Goal: Information Seeking & Learning: Learn about a topic

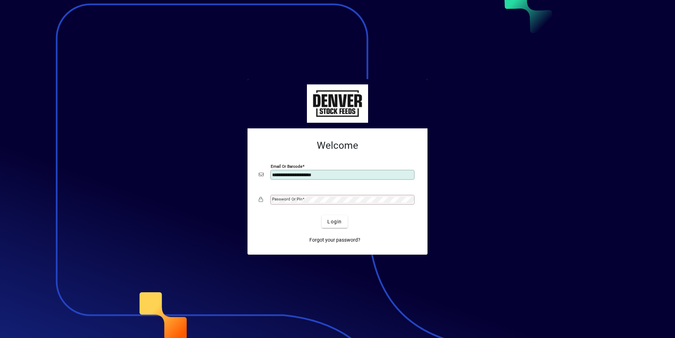
type input "**********"
click at [283, 195] on div "Password or Pin" at bounding box center [343, 200] width 144 height 10
click at [322, 215] on button "Login" at bounding box center [335, 221] width 26 height 13
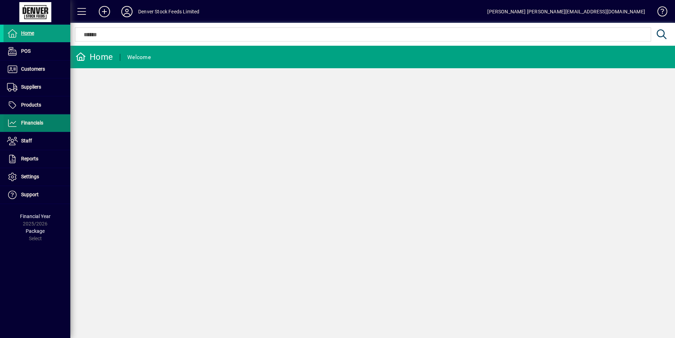
click at [30, 122] on span "Financials" at bounding box center [32, 123] width 22 height 6
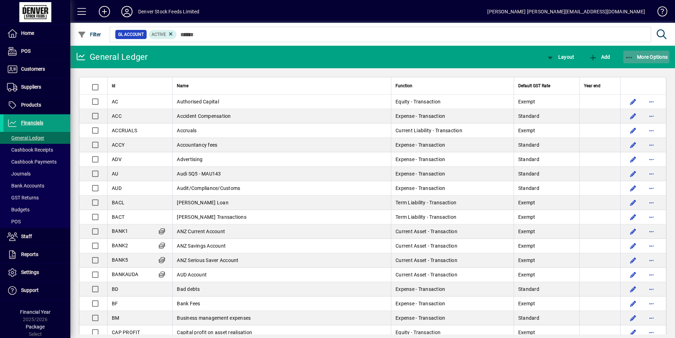
click at [653, 53] on span "button" at bounding box center [647, 57] width 46 height 17
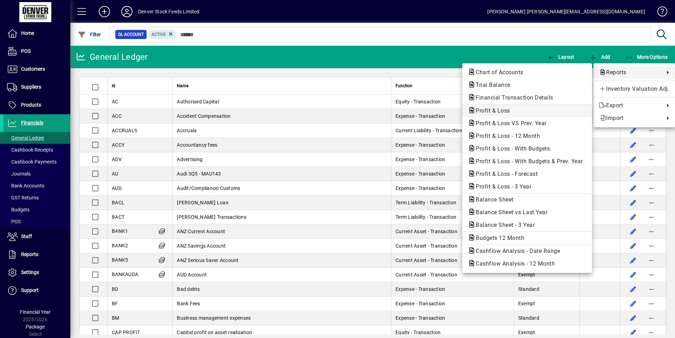
click at [487, 112] on span "Profit & Loss" at bounding box center [491, 110] width 46 height 7
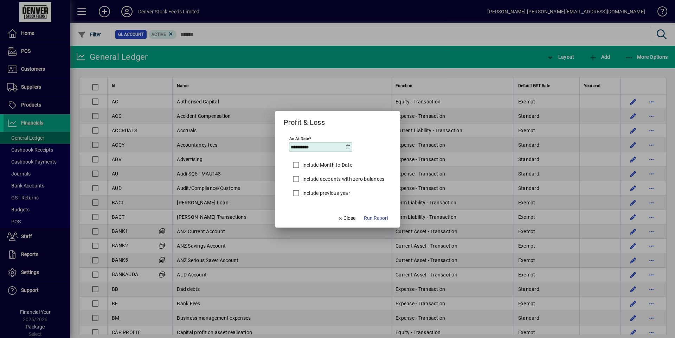
click at [349, 146] on icon at bounding box center [348, 147] width 6 height 6
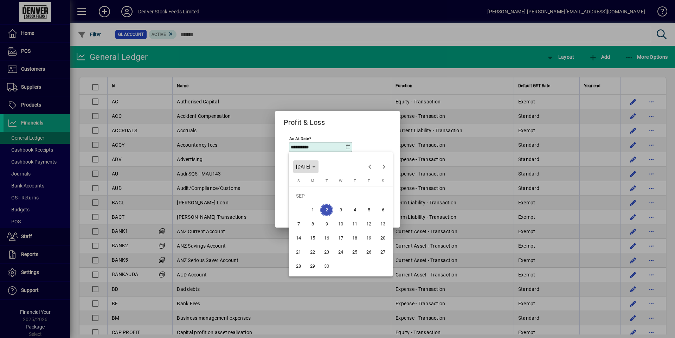
click at [316, 165] on span "TUE SEP 02 2025" at bounding box center [306, 167] width 20 height 6
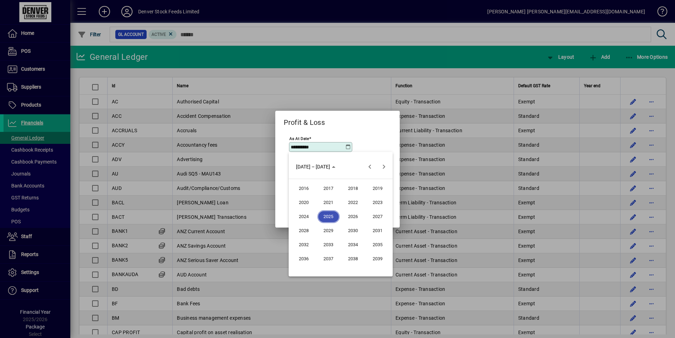
click at [329, 218] on span "2025" at bounding box center [329, 216] width 22 height 13
click at [354, 204] on span "MAR" at bounding box center [353, 202] width 22 height 13
click at [311, 265] on span "31" at bounding box center [312, 266] width 13 height 13
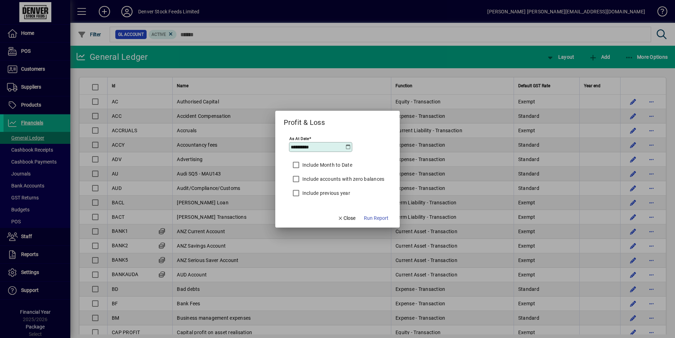
type input "**********"
click at [375, 219] on span "Run Report" at bounding box center [376, 218] width 25 height 7
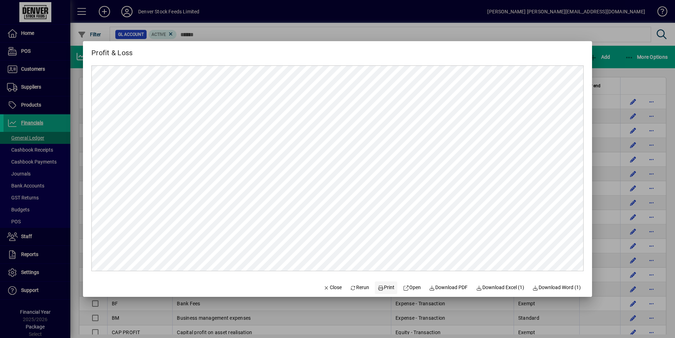
click at [384, 290] on span "Print" at bounding box center [386, 287] width 17 height 7
drag, startPoint x: 329, startPoint y: 287, endPoint x: 324, endPoint y: 285, distance: 4.8
click at [329, 287] on span "Close" at bounding box center [333, 287] width 18 height 7
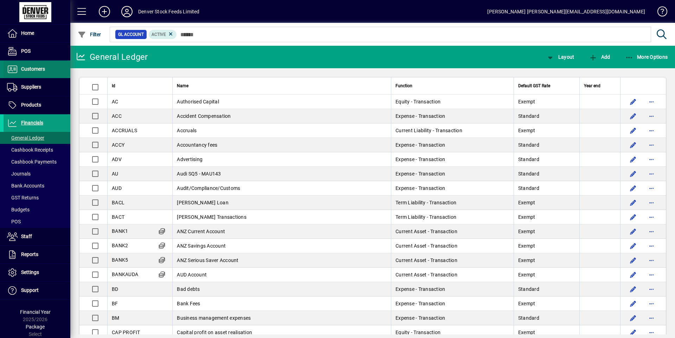
click at [30, 72] on span "Customers" at bounding box center [25, 69] width 42 height 8
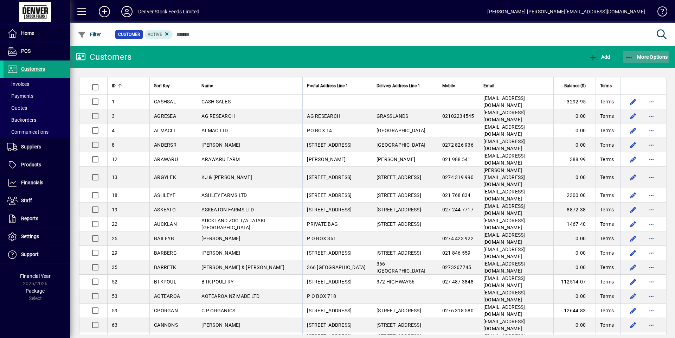
click at [652, 57] on span "More Options" at bounding box center [646, 57] width 43 height 6
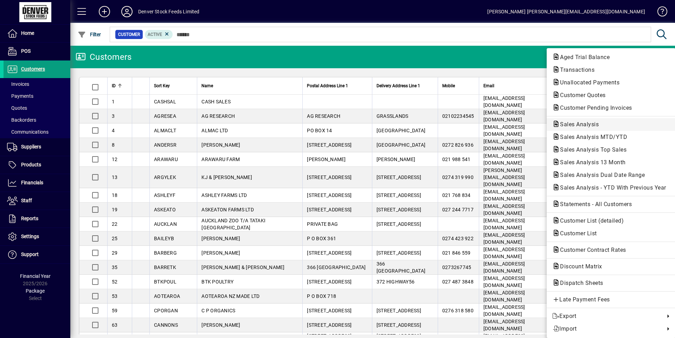
click at [580, 125] on span "Sales Analysis" at bounding box center [578, 124] width 50 height 7
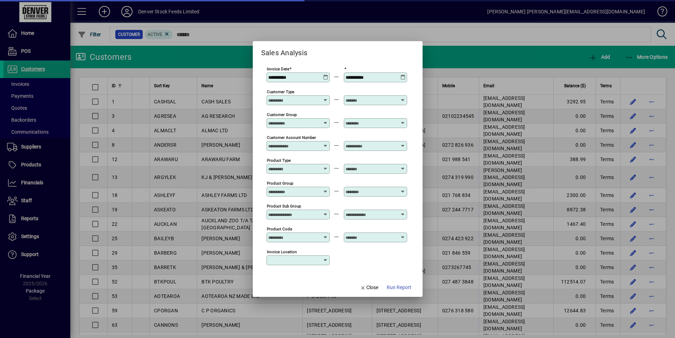
type input "**********"
click at [324, 75] on icon at bounding box center [325, 75] width 5 height 0
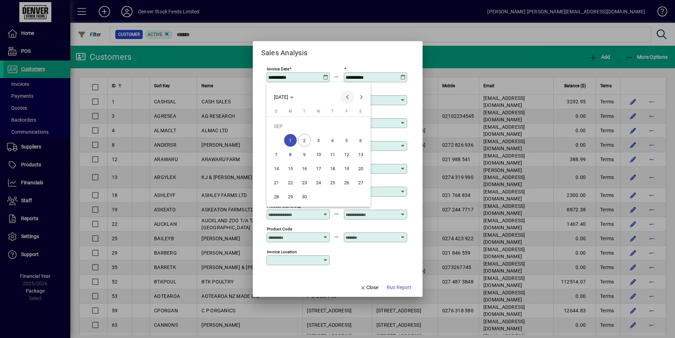
click at [351, 98] on span "Previous month" at bounding box center [348, 97] width 14 height 14
click at [284, 94] on span "FRI AUG 01 2025" at bounding box center [281, 97] width 14 height 6
click at [285, 145] on span "2024" at bounding box center [282, 147] width 22 height 13
click at [305, 131] on span "FEB" at bounding box center [306, 133] width 22 height 13
click at [331, 127] on span "1" at bounding box center [332, 126] width 13 height 13
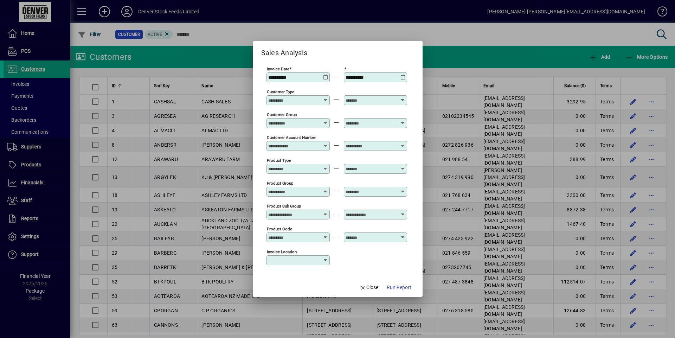
type input "**********"
click at [403, 75] on icon at bounding box center [403, 75] width 5 height 0
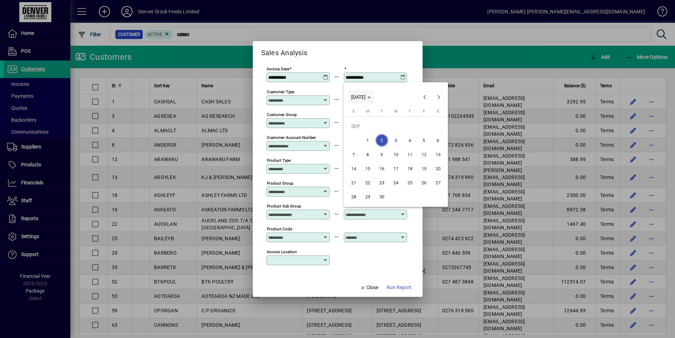
click at [371, 98] on icon "Choose month and year" at bounding box center [370, 98] width 4 height 2
click at [359, 147] on span "2024" at bounding box center [359, 147] width 22 height 13
click at [388, 134] on span "FEB" at bounding box center [384, 133] width 22 height 13
click at [409, 181] on span "29" at bounding box center [410, 182] width 13 height 13
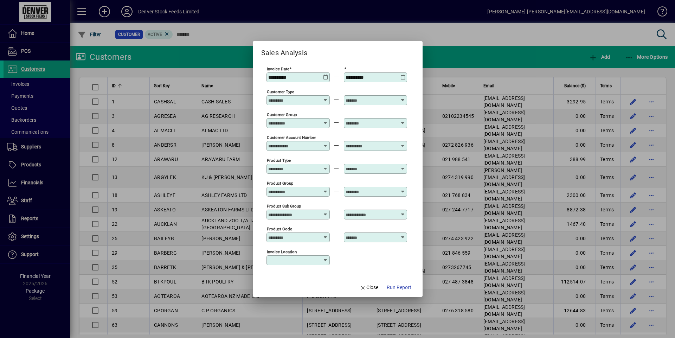
type input "**********"
click at [405, 75] on icon at bounding box center [403, 75] width 5 height 0
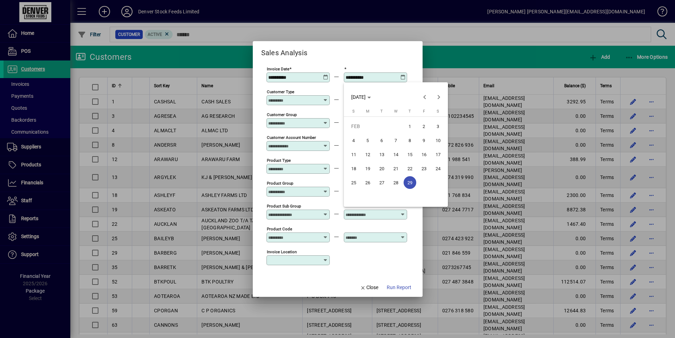
click at [410, 183] on span "29" at bounding box center [410, 182] width 13 height 13
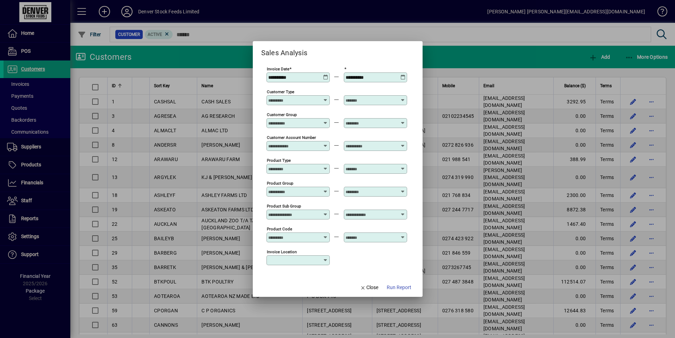
scroll to position [222, 0]
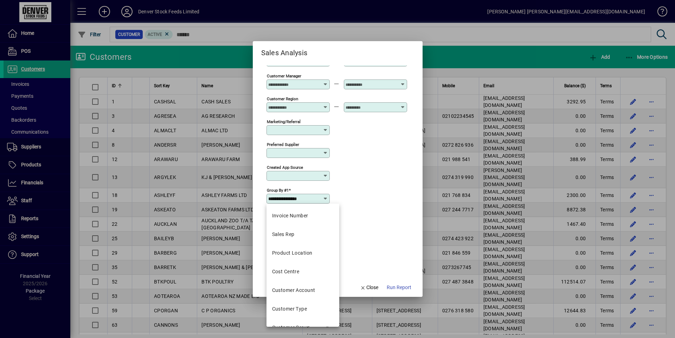
click at [317, 199] on input "**********" at bounding box center [295, 199] width 55 height 6
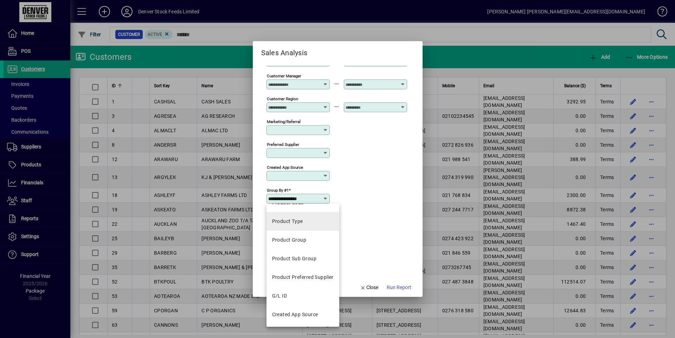
click at [301, 223] on div "Product Type" at bounding box center [287, 221] width 31 height 7
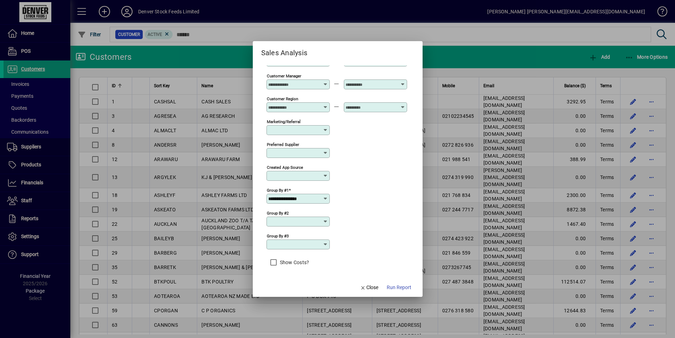
type input "**********"
click at [396, 288] on span "Run Report" at bounding box center [399, 287] width 25 height 7
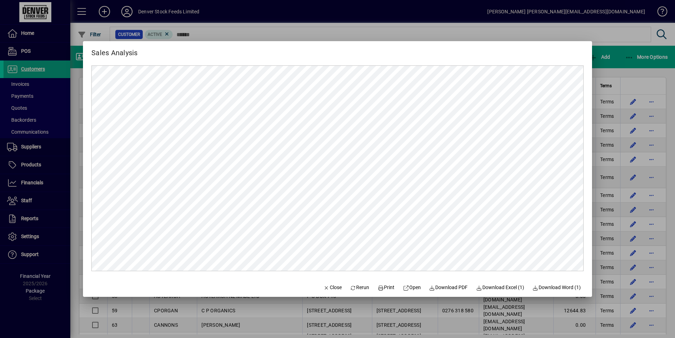
scroll to position [0, 0]
click at [332, 289] on span "Close" at bounding box center [333, 287] width 18 height 7
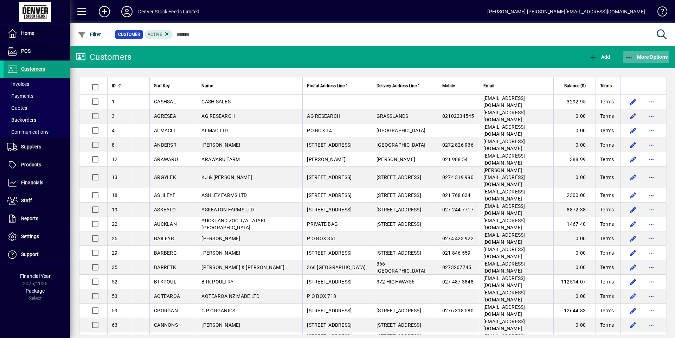
click at [651, 63] on span "button" at bounding box center [647, 57] width 46 height 17
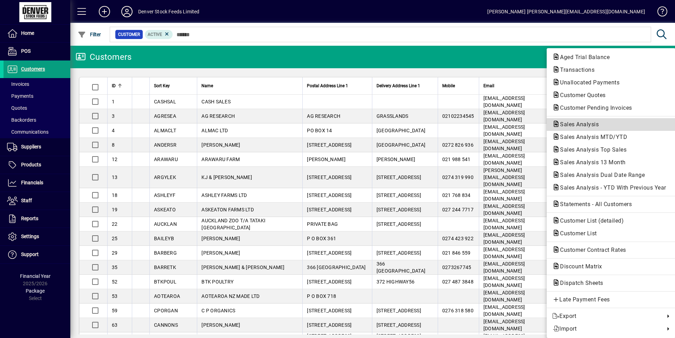
click at [589, 123] on span "Sales Analysis" at bounding box center [578, 124] width 50 height 7
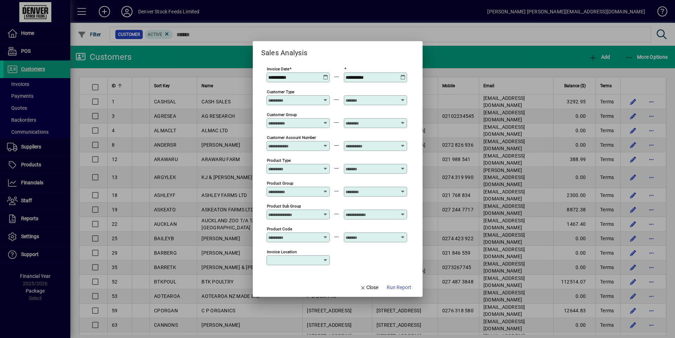
type input "**********"
click at [324, 75] on icon at bounding box center [325, 75] width 5 height 0
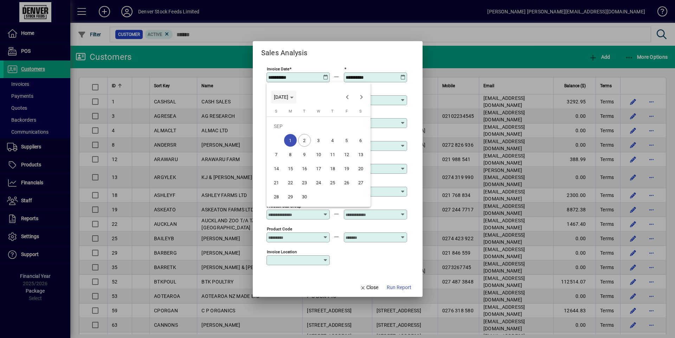
click at [294, 100] on span "MON SEP 01 2025" at bounding box center [284, 97] width 20 height 6
click at [288, 147] on span "2024" at bounding box center [282, 147] width 22 height 13
click at [338, 133] on span "MAR" at bounding box center [331, 133] width 22 height 13
click at [402, 78] on div at bounding box center [337, 169] width 675 height 338
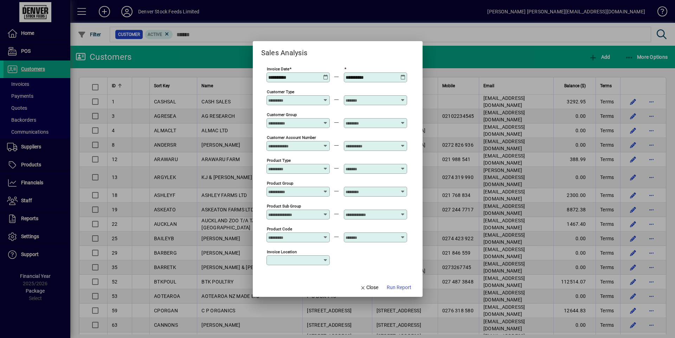
click at [402, 75] on icon at bounding box center [403, 75] width 5 height 0
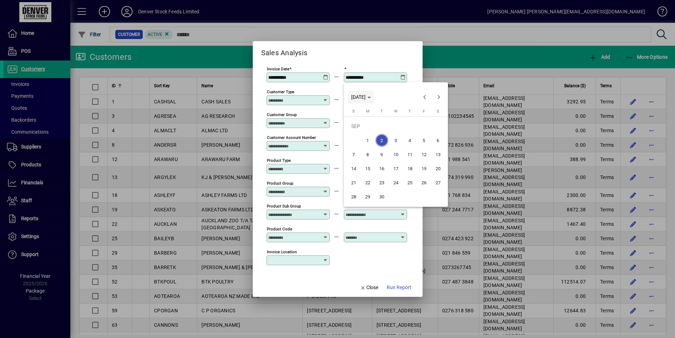
click at [366, 95] on span "TUE SEP 02 2025" at bounding box center [358, 97] width 14 height 6
click at [363, 147] on span "2024" at bounding box center [359, 147] width 22 height 13
click at [414, 134] on span "MAR" at bounding box center [408, 133] width 22 height 13
click at [352, 195] on span "31" at bounding box center [354, 196] width 13 height 13
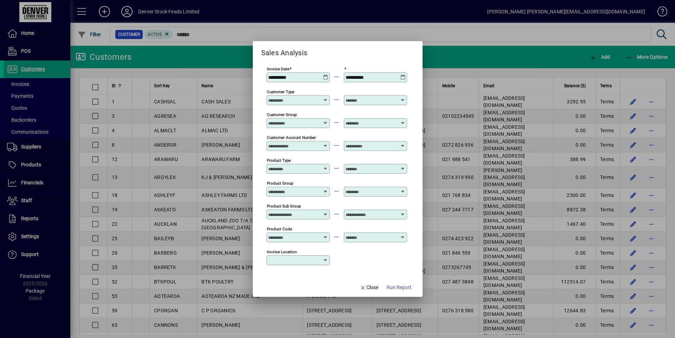
type input "**********"
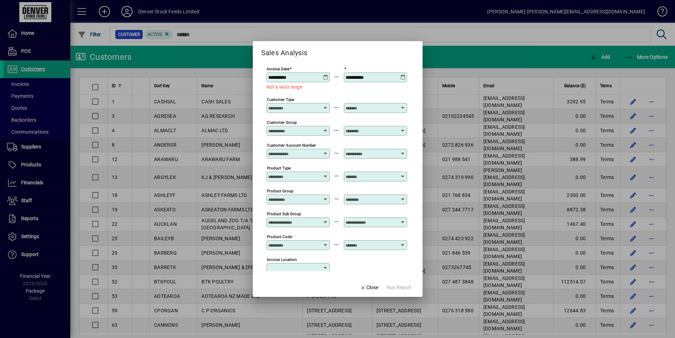
click at [326, 75] on icon at bounding box center [325, 75] width 5 height 0
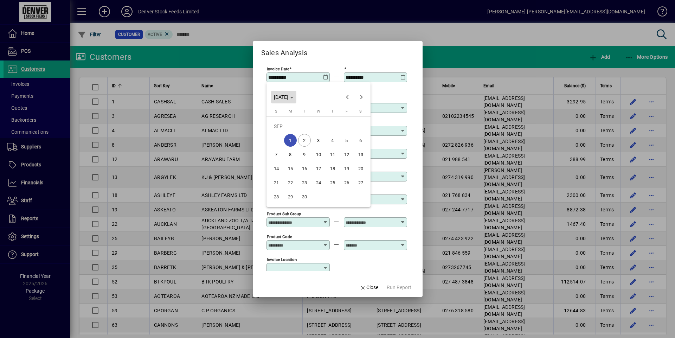
click at [288, 98] on span "MON SEP 01 2025" at bounding box center [281, 97] width 14 height 6
click at [277, 145] on span "2024" at bounding box center [282, 147] width 22 height 13
click at [333, 135] on span "MAR" at bounding box center [331, 133] width 22 height 13
click at [347, 125] on span "1" at bounding box center [347, 126] width 13 height 13
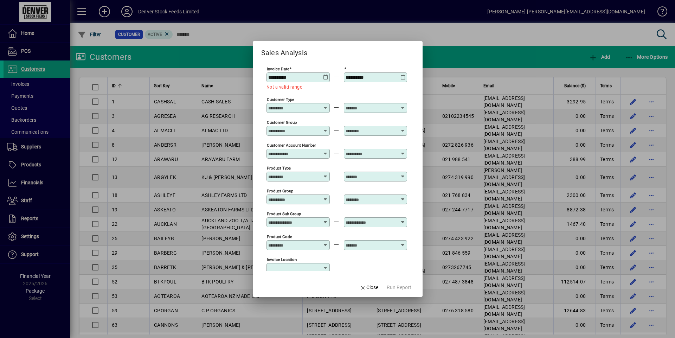
type input "**********"
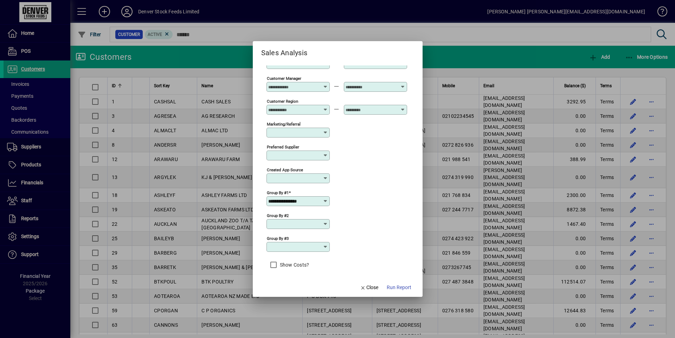
scroll to position [222, 0]
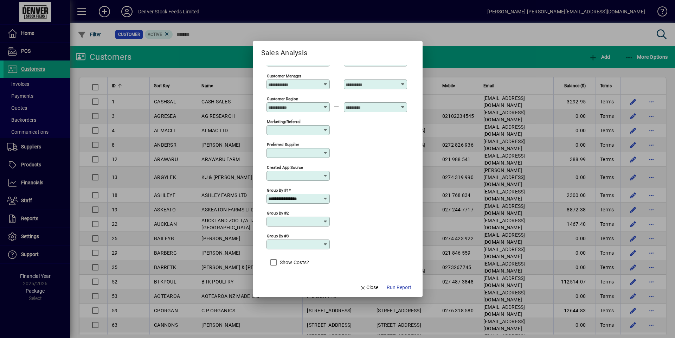
click at [324, 199] on icon at bounding box center [326, 199] width 6 height 6
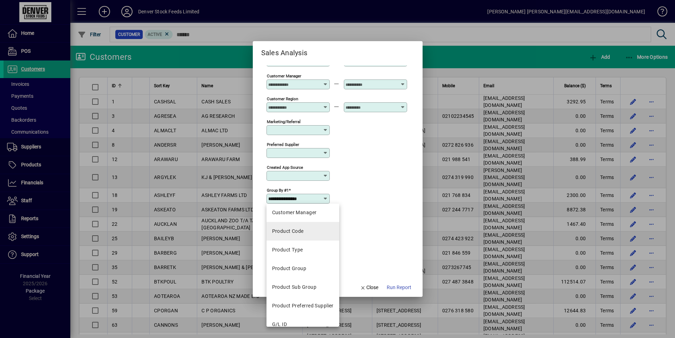
scroll to position [183, 0]
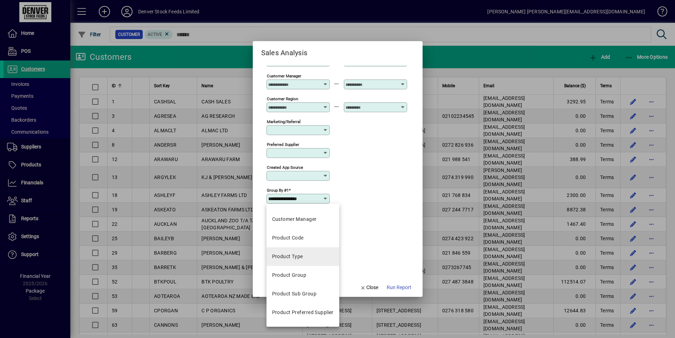
click at [302, 261] on mat-option "Product Type" at bounding box center [303, 256] width 73 height 19
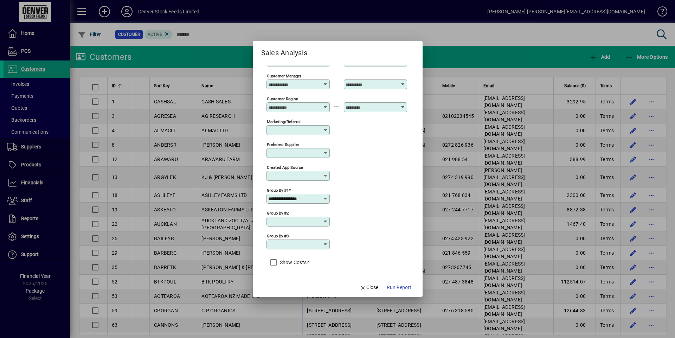
type input "**********"
click at [400, 288] on span "Run Report" at bounding box center [399, 287] width 25 height 7
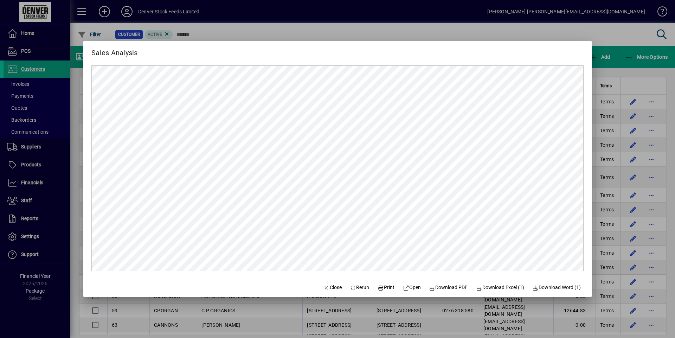
scroll to position [0, 0]
click at [335, 288] on span "Close" at bounding box center [333, 287] width 18 height 7
